Goal: Find specific page/section: Find specific page/section

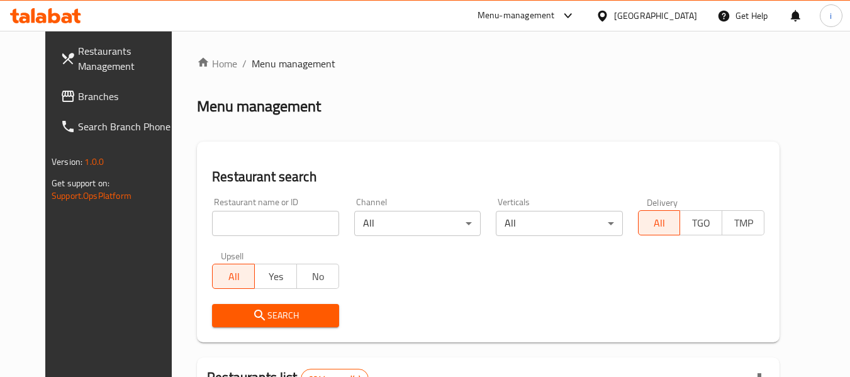
click at [670, 17] on div "[GEOGRAPHIC_DATA]" at bounding box center [655, 16] width 83 height 14
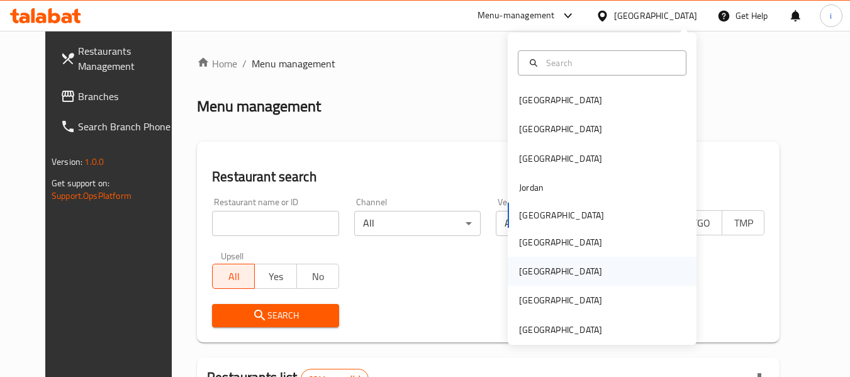
click at [524, 269] on div "[GEOGRAPHIC_DATA]" at bounding box center [560, 271] width 83 height 14
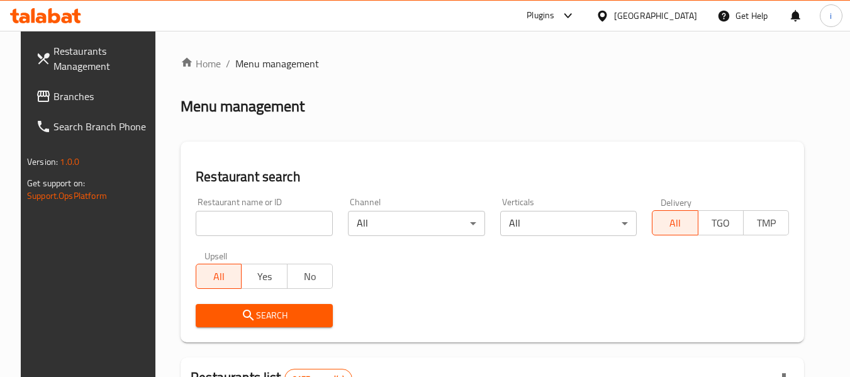
click at [575, 18] on icon at bounding box center [567, 15] width 15 height 15
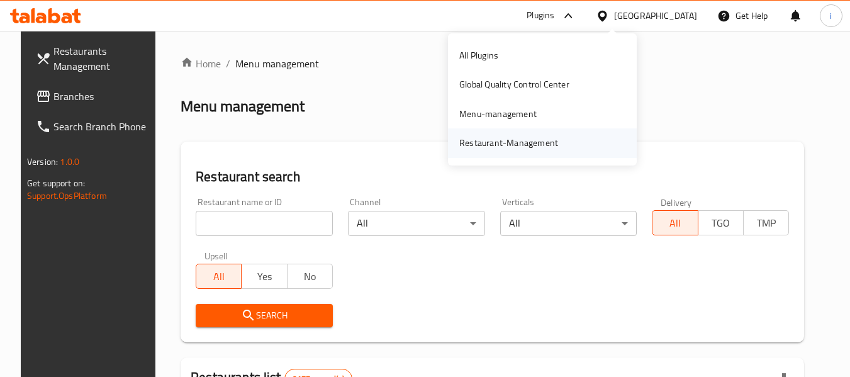
click at [560, 140] on div "Restaurant-Management" at bounding box center [508, 142] width 119 height 29
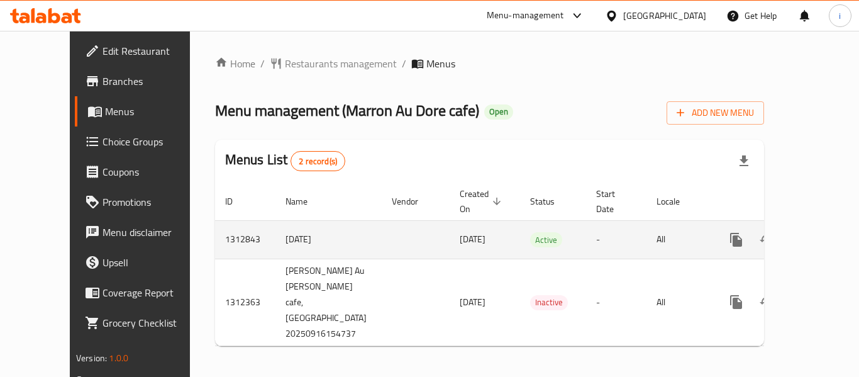
click at [819, 232] on icon "enhanced table" at bounding box center [826, 239] width 15 height 15
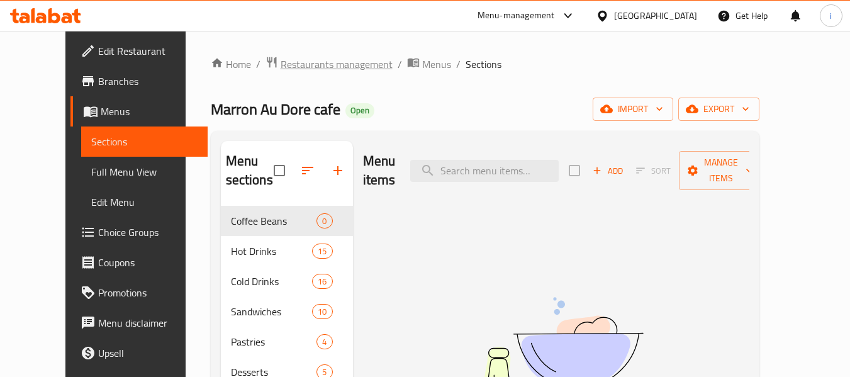
click at [280, 66] on span "Restaurants management" at bounding box center [336, 64] width 112 height 15
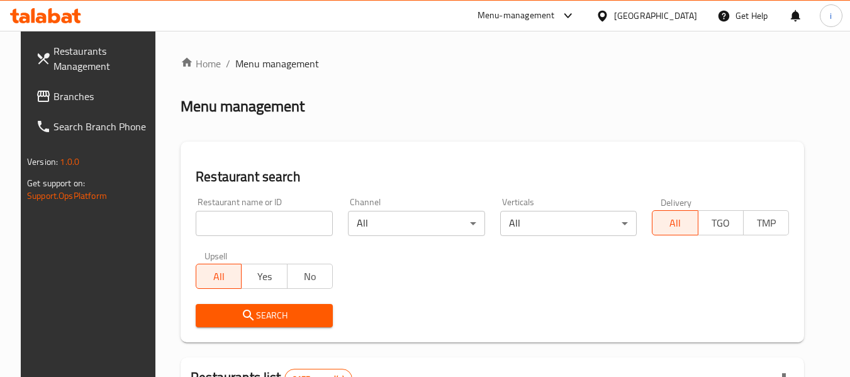
click at [271, 223] on input "search" at bounding box center [264, 223] width 137 height 25
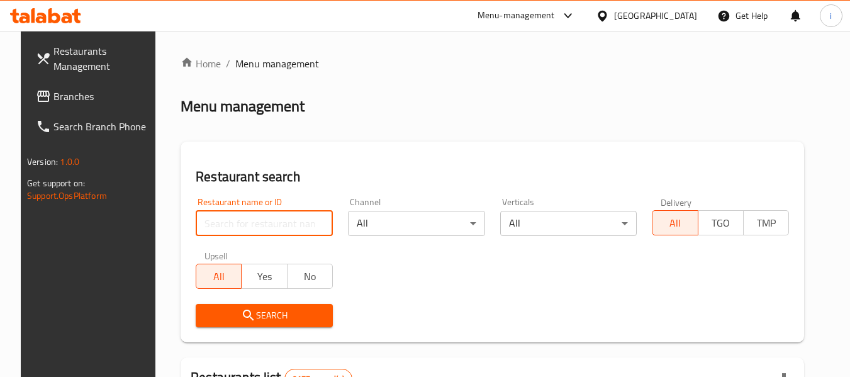
paste input "706099"
type input "706099"
click button "Search" at bounding box center [264, 315] width 137 height 23
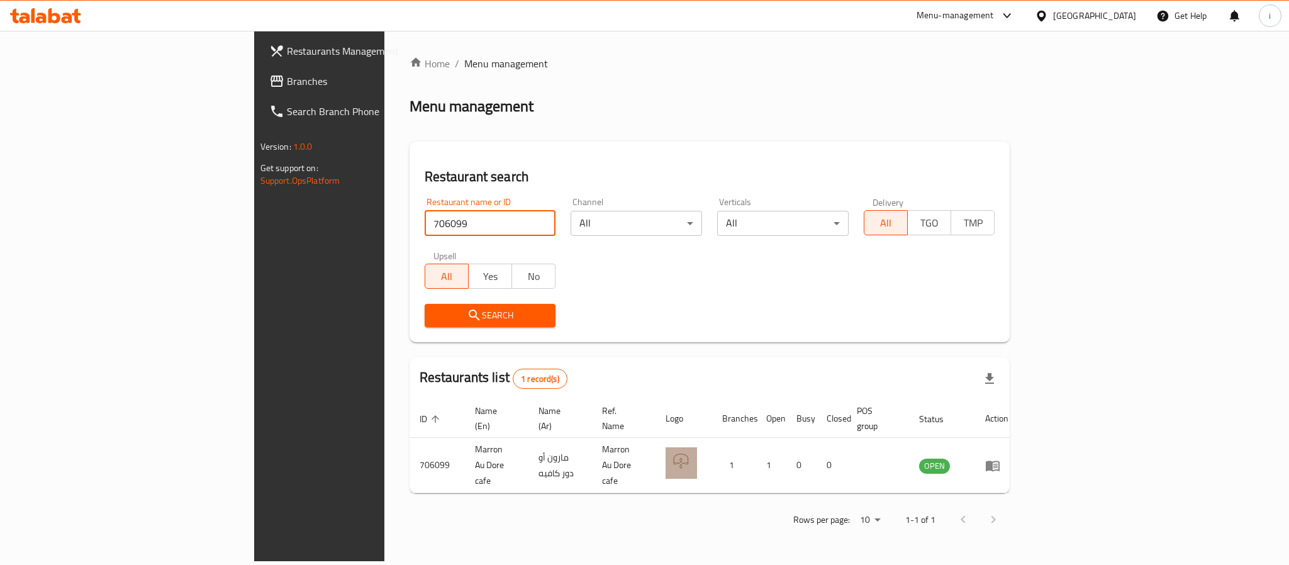
click at [858, 13] on div "Qatar" at bounding box center [1094, 16] width 83 height 14
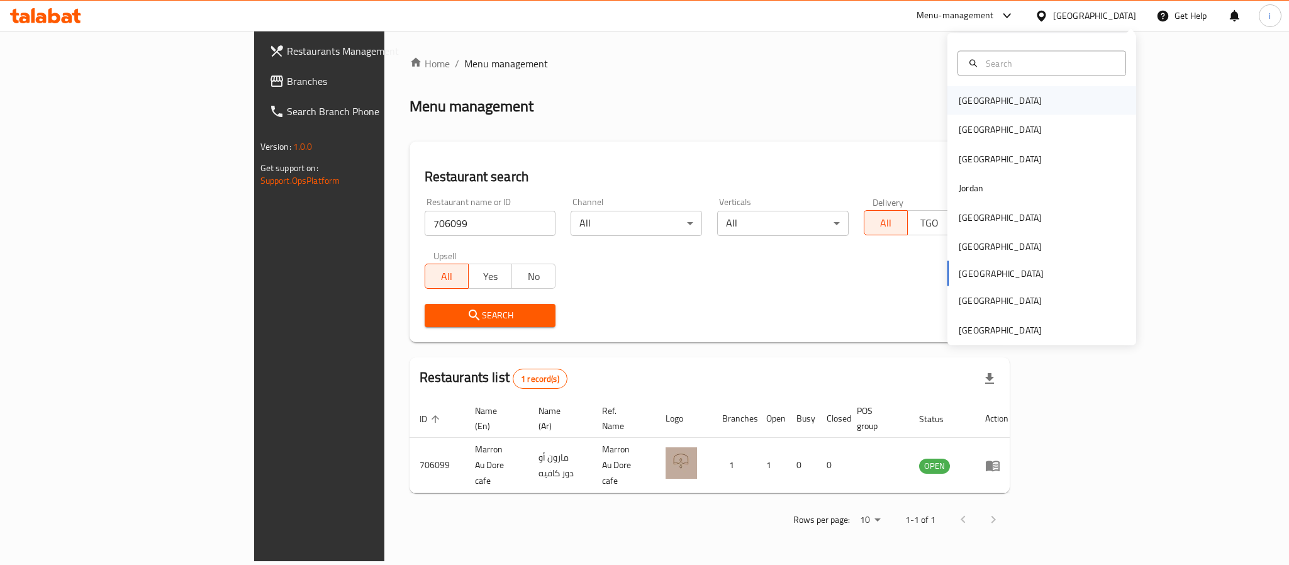
click at [858, 97] on div "[GEOGRAPHIC_DATA]" at bounding box center [999, 101] width 83 height 14
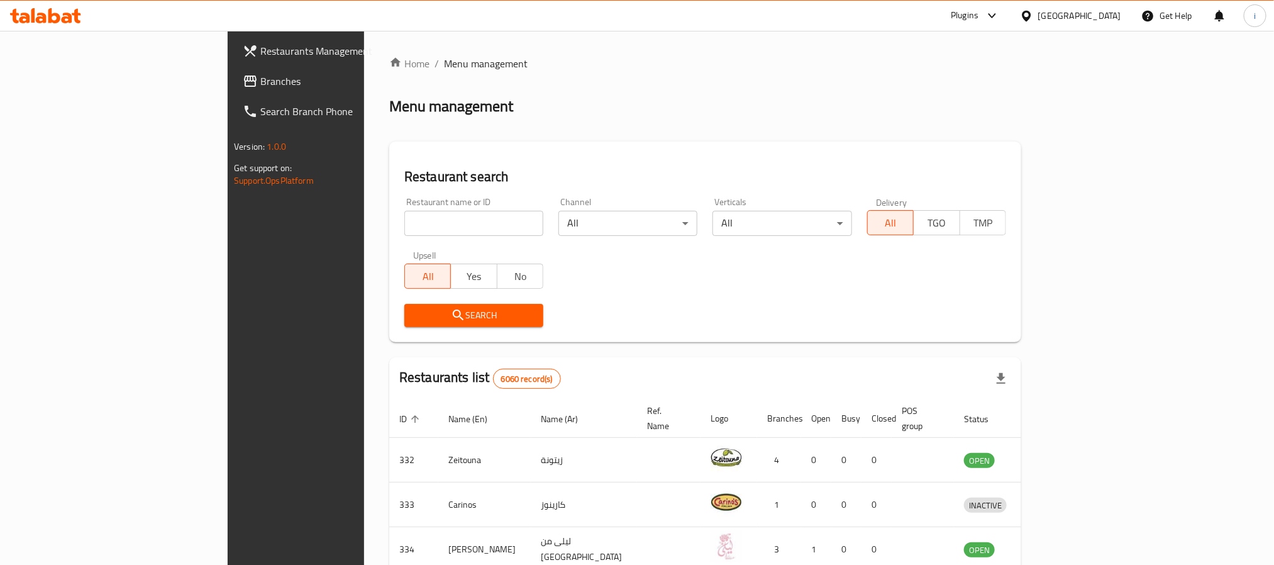
click at [858, 16] on icon at bounding box center [992, 15] width 8 height 5
click at [858, 130] on div "Restaurant-Management" at bounding box center [959, 143] width 189 height 29
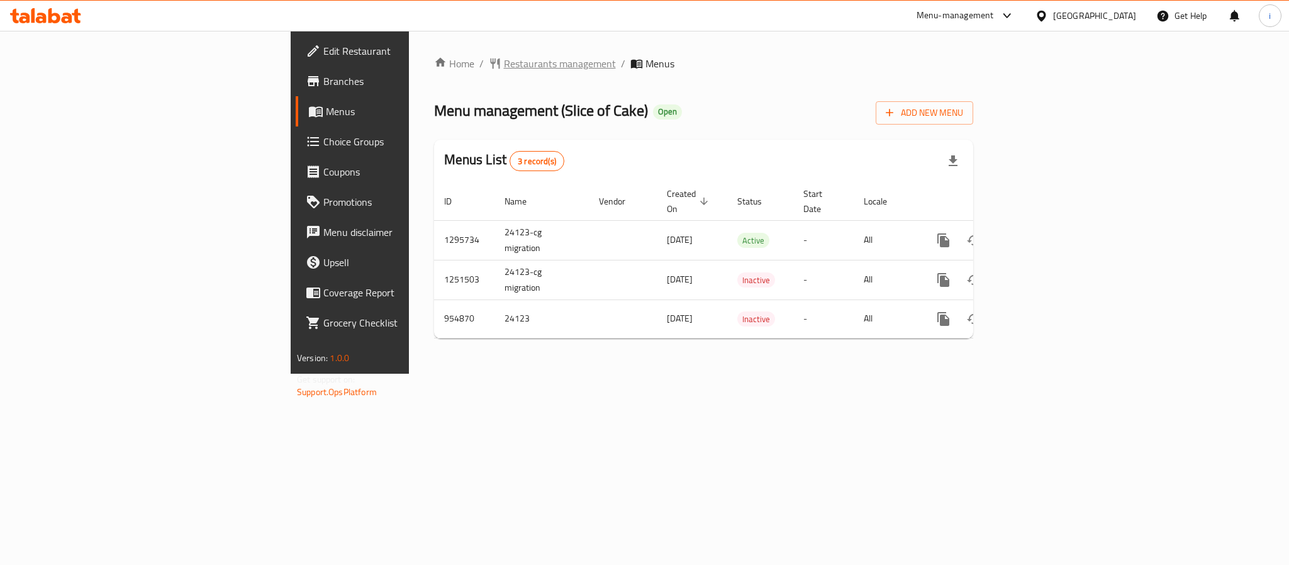
click at [504, 63] on span "Restaurants management" at bounding box center [560, 63] width 112 height 15
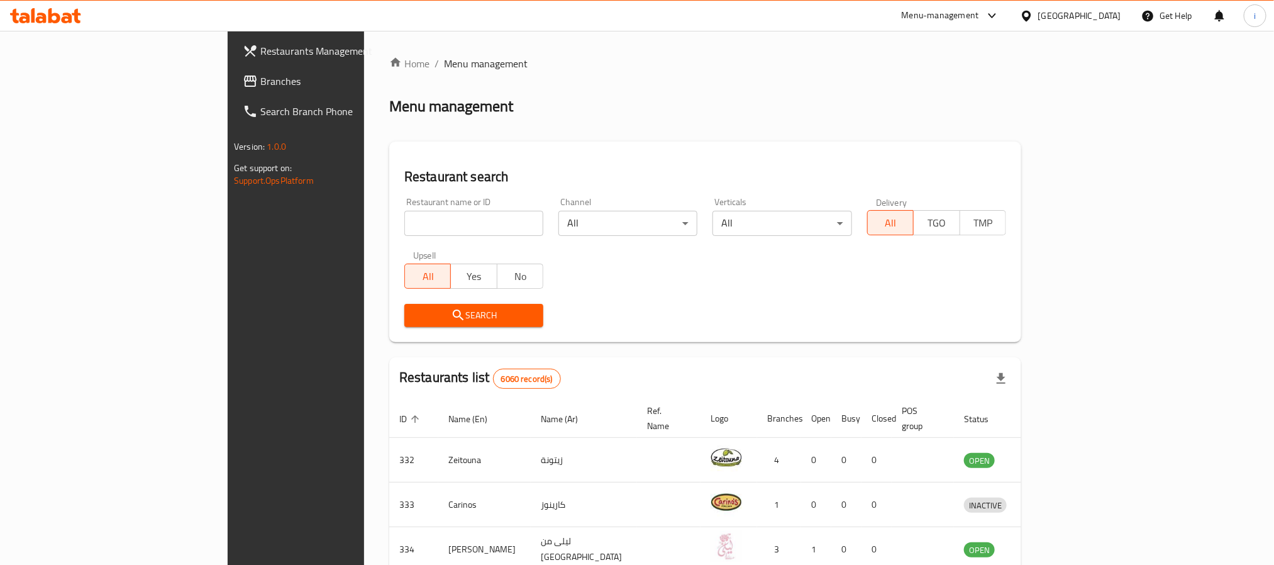
click at [404, 226] on input "search" at bounding box center [473, 223] width 139 height 25
paste input "659502"
type input "659502"
click button "Search" at bounding box center [473, 315] width 139 height 23
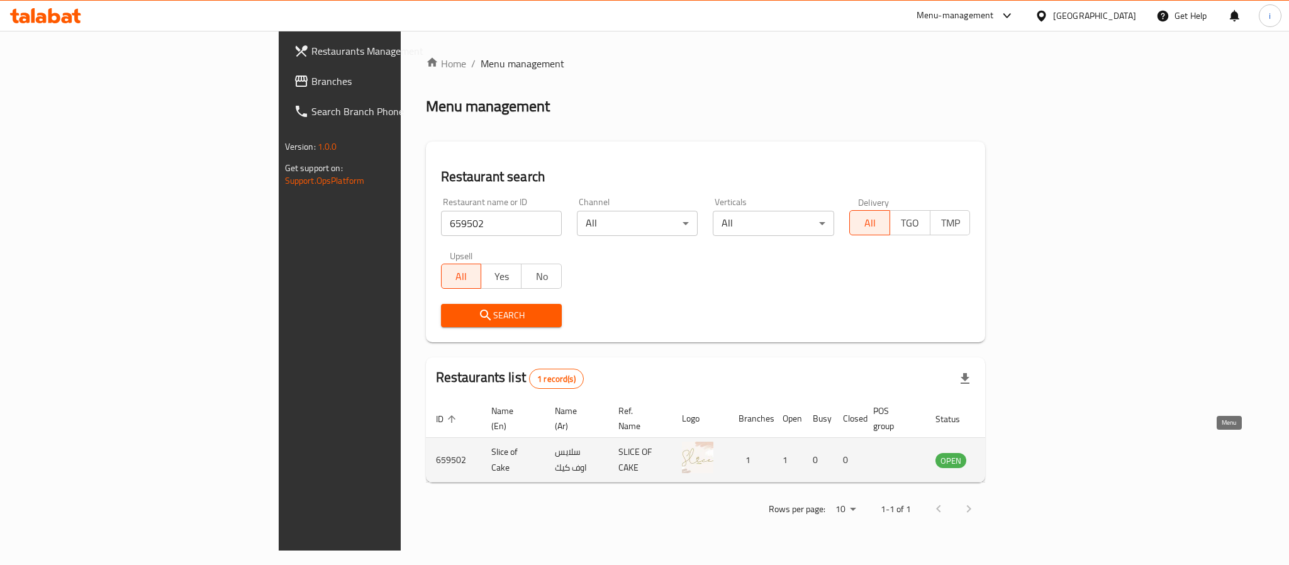
click at [1014, 458] on icon "enhanced table" at bounding box center [1011, 460] width 4 height 5
